Goal: Information Seeking & Learning: Learn about a topic

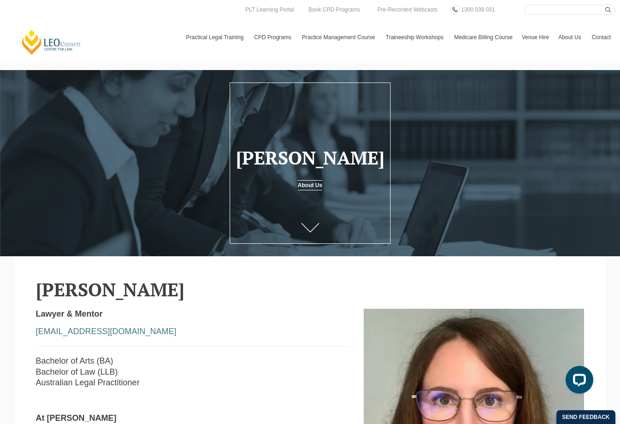
drag, startPoint x: 184, startPoint y: 294, endPoint x: 31, endPoint y: 292, distance: 153.0
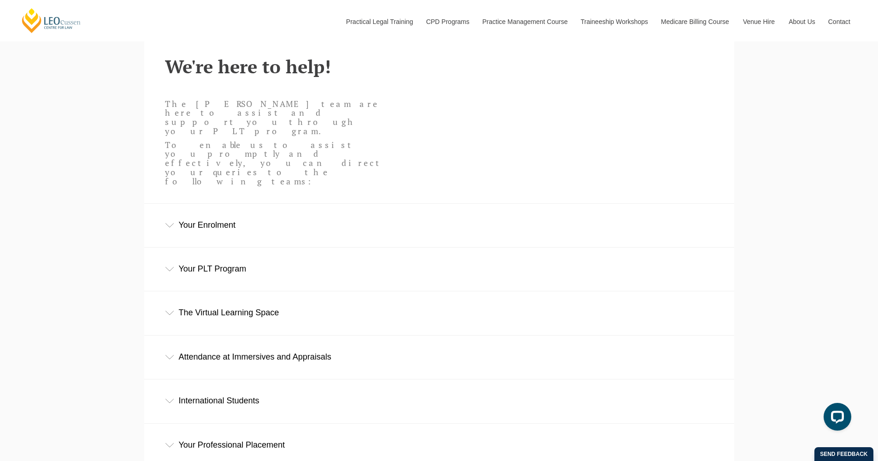
scroll to position [306, 0]
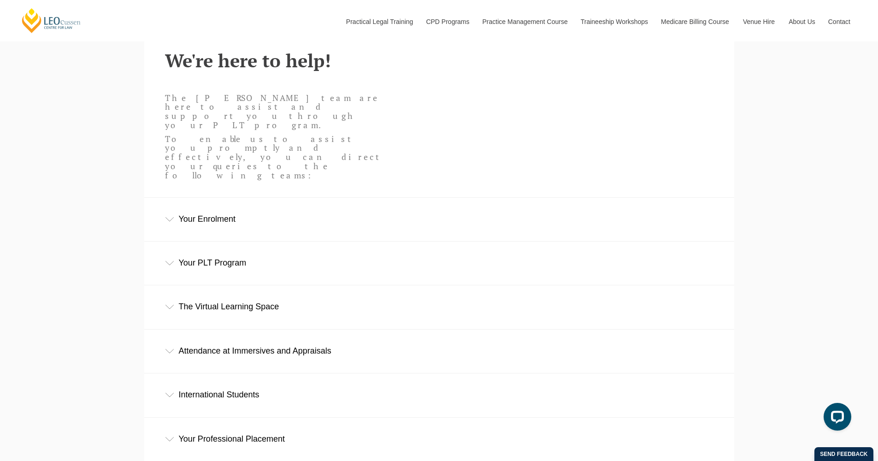
click at [224, 242] on div "Your PLT Program" at bounding box center [439, 263] width 590 height 43
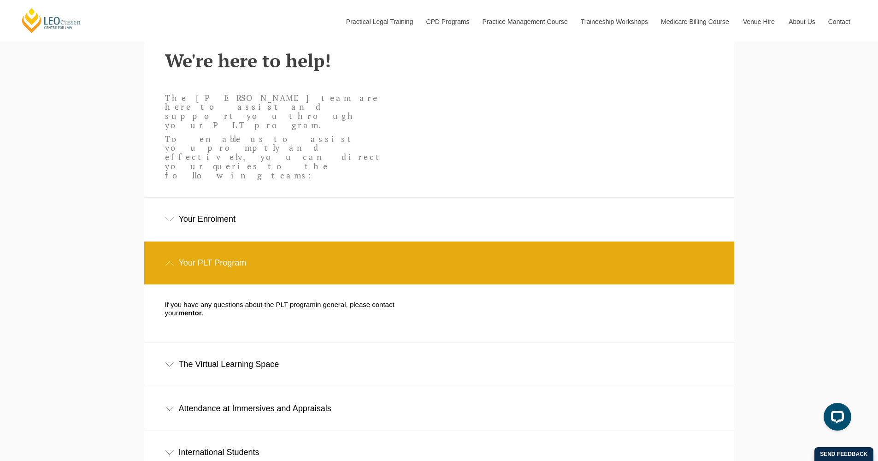
click at [212, 198] on div "Your Enrolment" at bounding box center [439, 219] width 590 height 43
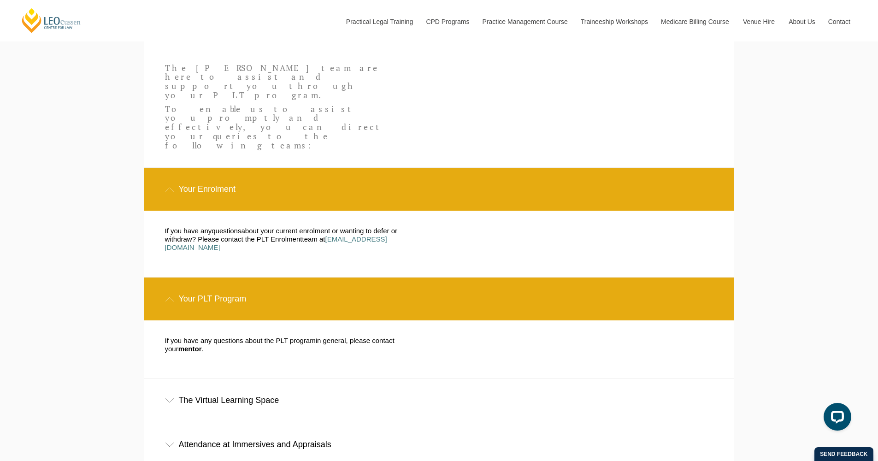
scroll to position [442, 0]
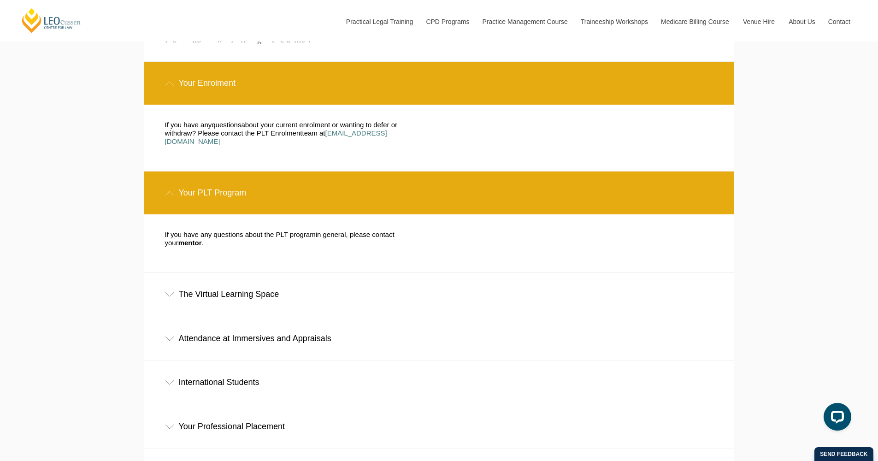
click at [221, 273] on div "The Virtual Learning Space" at bounding box center [439, 294] width 590 height 43
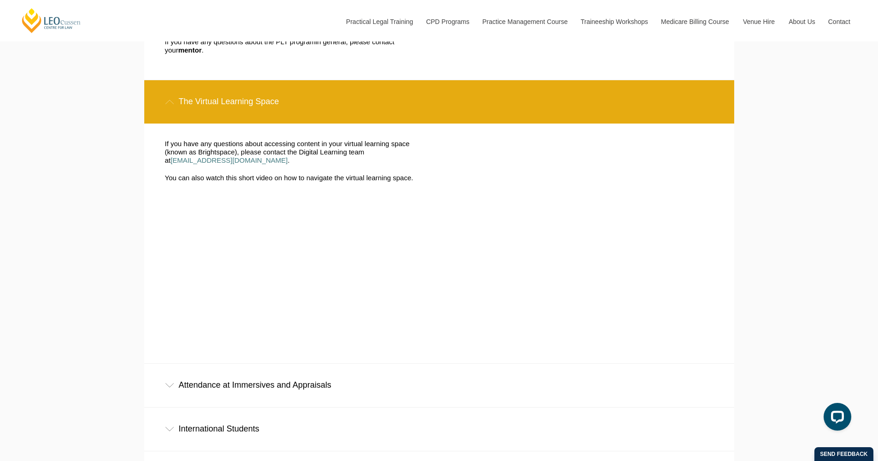
scroll to position [693, 0]
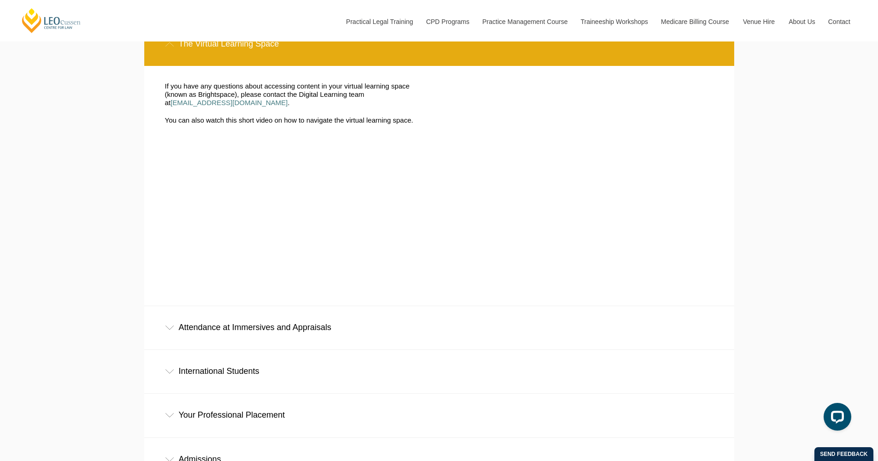
click at [287, 306] on div "Attendance at Immersives and Appraisals" at bounding box center [439, 327] width 590 height 43
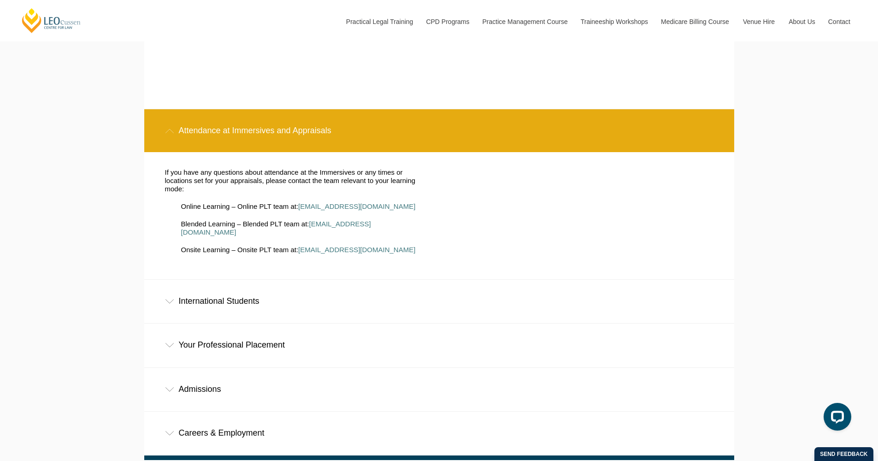
scroll to position [896, 0]
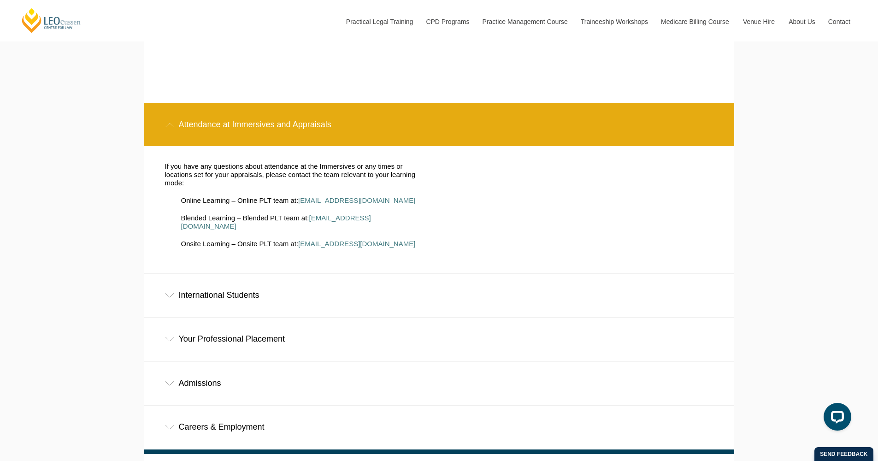
click at [224, 318] on div "Your Professional Placement" at bounding box center [439, 339] width 590 height 43
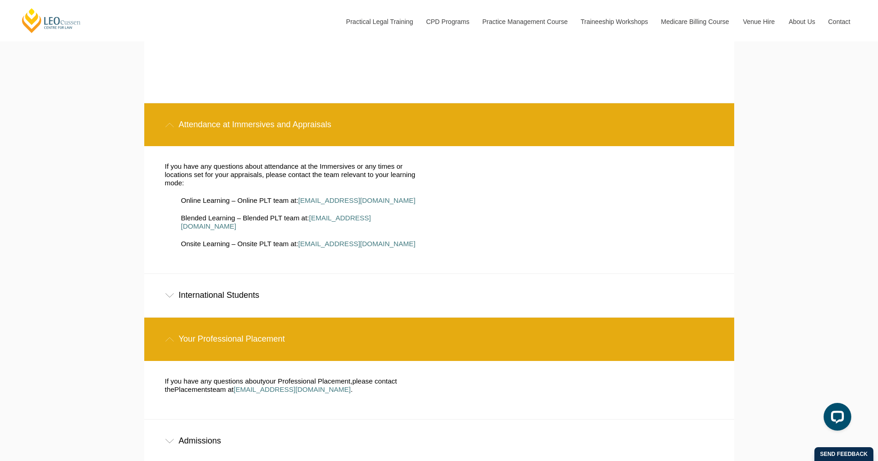
click at [225, 274] on div "International Students" at bounding box center [439, 295] width 590 height 43
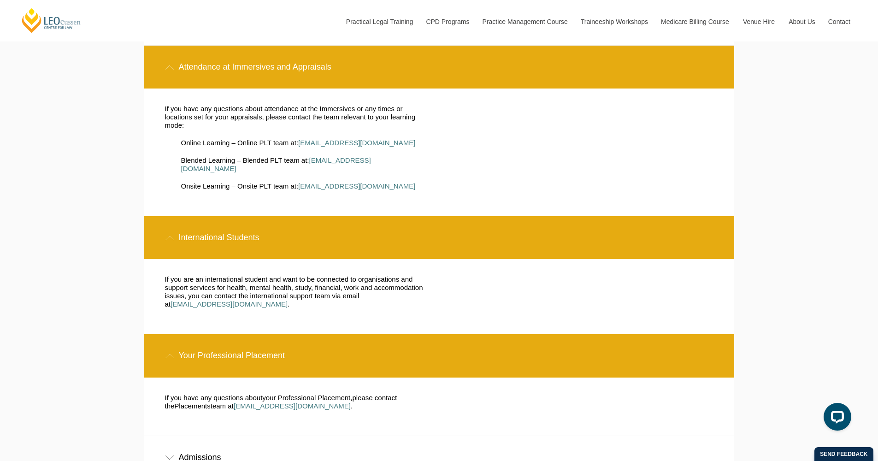
scroll to position [959, 0]
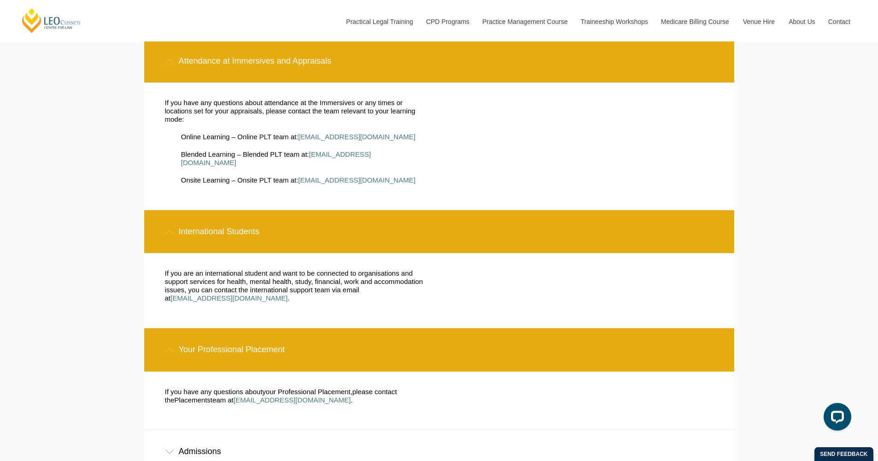
click at [210, 430] on div "Admissions" at bounding box center [439, 451] width 590 height 43
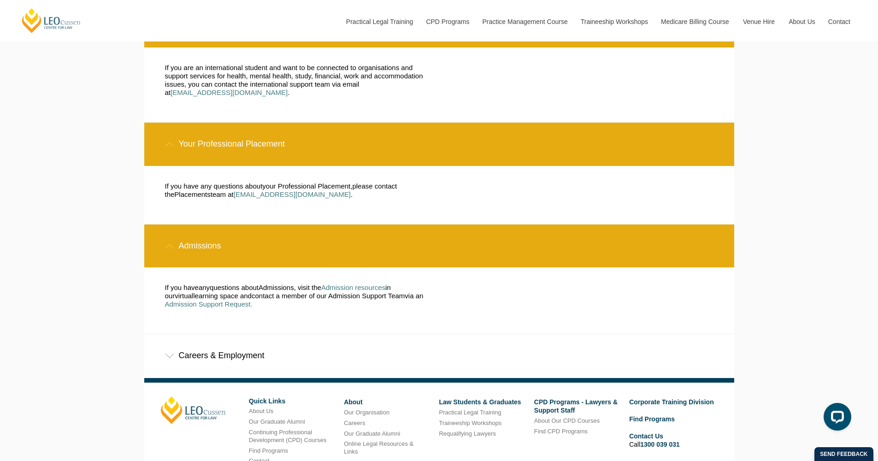
scroll to position [1171, 0]
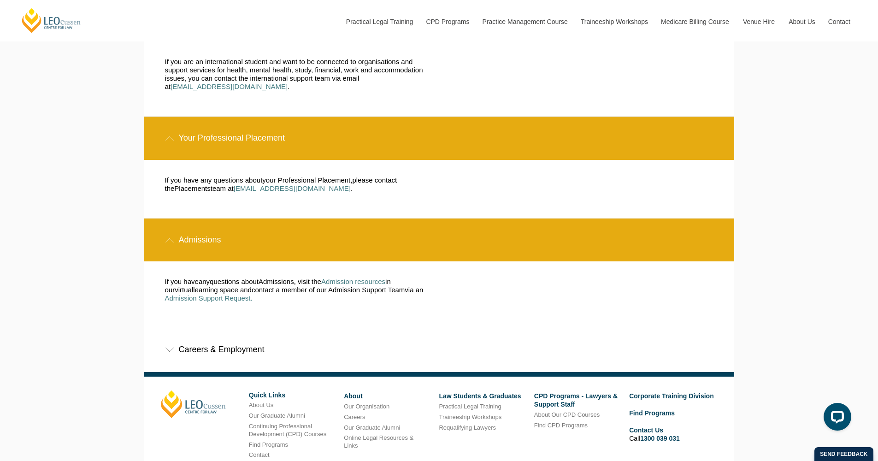
click at [225, 328] on div "Careers & Employment" at bounding box center [439, 349] width 590 height 43
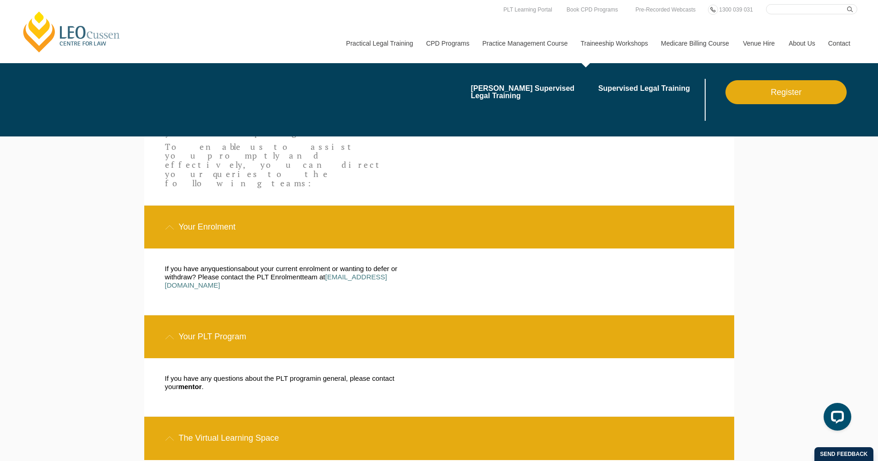
scroll to position [0, 0]
